Goal: Book appointment/travel/reservation

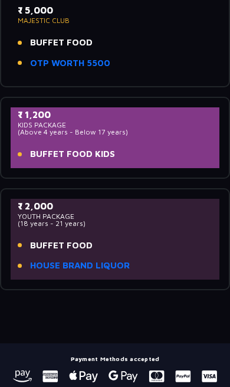
scroll to position [704, 0]
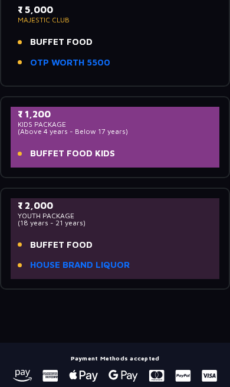
click at [181, 238] on li "BUFFET FOOD" at bounding box center [115, 245] width 195 height 14
click at [99, 258] on link "HOUSE BRAND LIQUOR" at bounding box center [80, 265] width 100 height 14
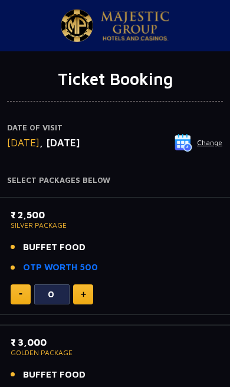
scroll to position [4, 0]
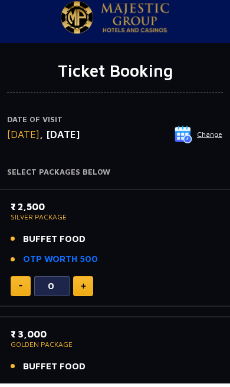
click at [81, 293] on button at bounding box center [83, 290] width 20 height 20
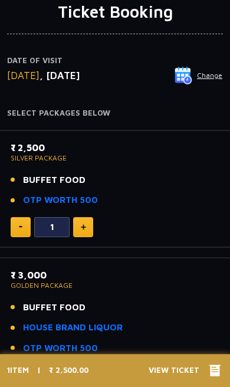
scroll to position [67, 0]
click at [18, 225] on button at bounding box center [21, 227] width 20 height 20
type input "0"
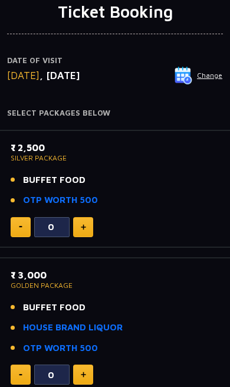
click at [83, 372] on img at bounding box center [83, 375] width 5 height 6
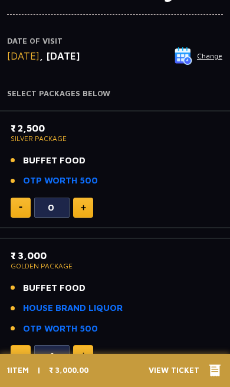
scroll to position [88, 0]
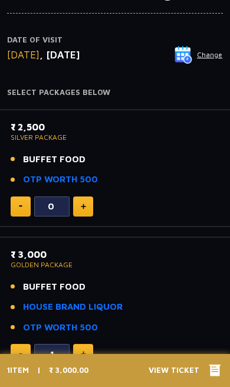
click at [208, 366] on icon at bounding box center [215, 371] width 16 height 12
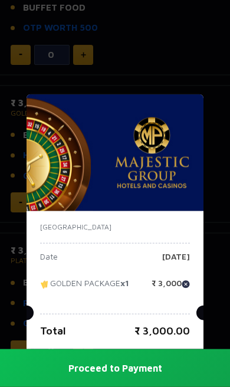
scroll to position [240, 0]
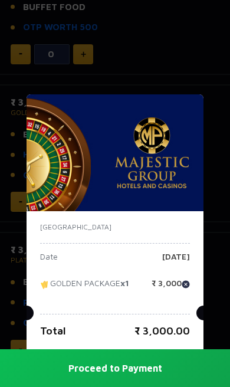
click at [186, 288] on img at bounding box center [186, 284] width 8 height 8
type input "0"
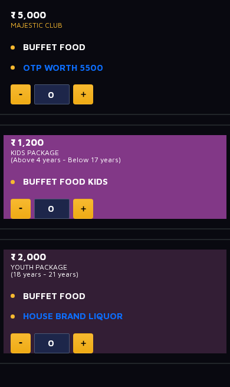
scroll to position [771, 0]
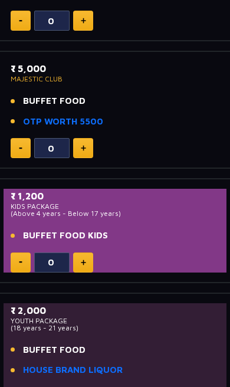
click at [138, 230] on li "BUFFET FOOD KIDS" at bounding box center [115, 236] width 209 height 14
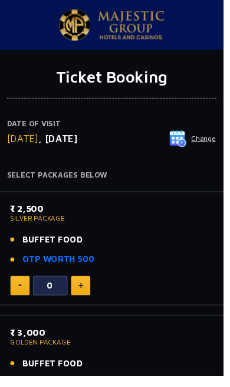
scroll to position [51, 0]
